Goal: Information Seeking & Learning: Learn about a topic

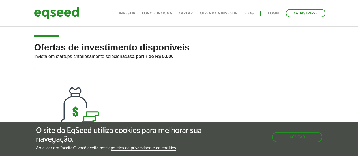
scroll to position [28, 0]
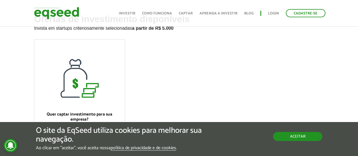
click at [300, 138] on button "Aceitar" at bounding box center [297, 136] width 49 height 9
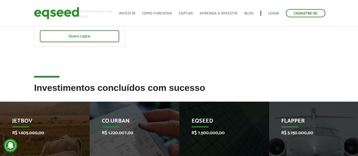
scroll to position [141, 0]
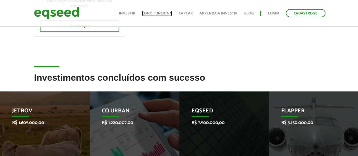
click at [153, 14] on link "Como funciona" at bounding box center [157, 14] width 30 height 4
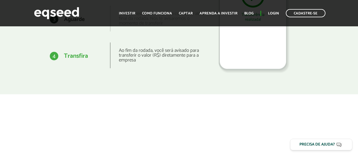
scroll to position [792, 0]
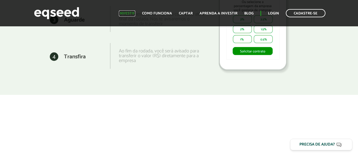
click at [126, 15] on link "Investir" at bounding box center [127, 14] width 16 height 4
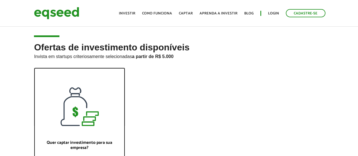
click at [110, 96] on div at bounding box center [79, 97] width 90 height 58
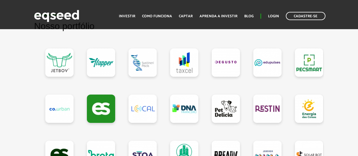
scroll to position [537, 0]
